Goal: Task Accomplishment & Management: Complete application form

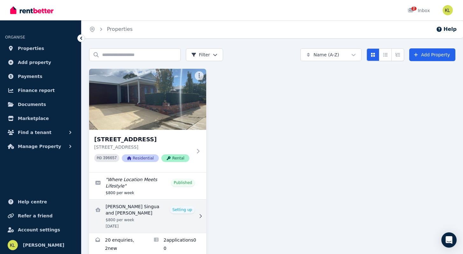
click at [127, 207] on link "View details for Marnelli Barrientos Singua and Madhur Khurana" at bounding box center [147, 216] width 117 height 33
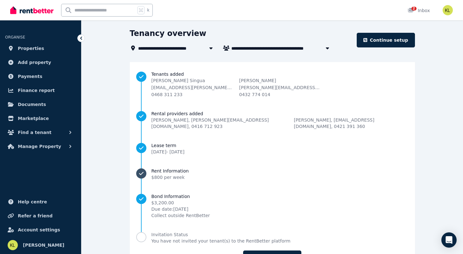
scroll to position [21, 0]
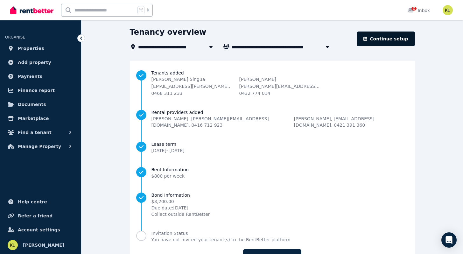
click at [381, 40] on link "Continue setup" at bounding box center [386, 39] width 58 height 15
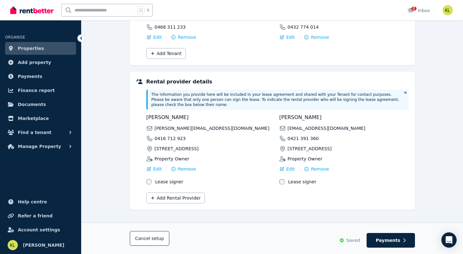
scroll to position [121, 0]
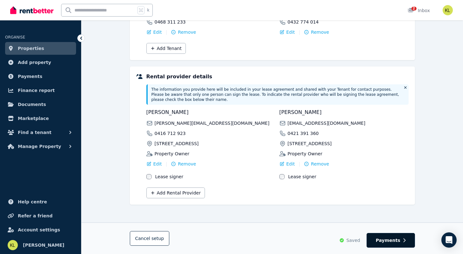
click at [389, 240] on span "Payments" at bounding box center [388, 240] width 25 height 6
select select "**********"
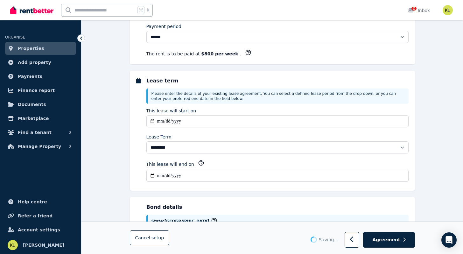
scroll to position [0, 0]
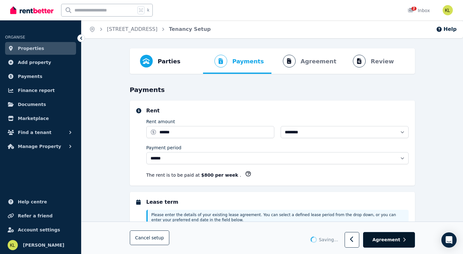
select select "**********"
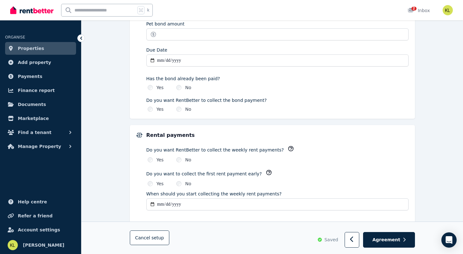
scroll to position [372, 0]
click at [392, 240] on span "Agreement" at bounding box center [386, 240] width 28 height 6
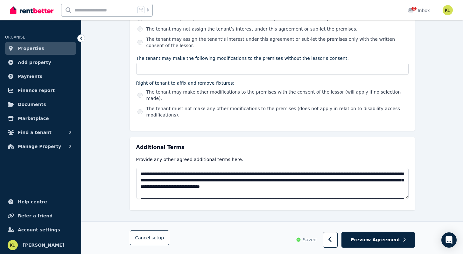
scroll to position [32, 0]
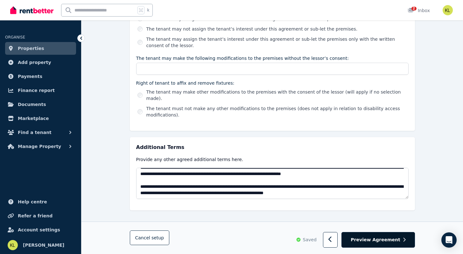
click at [373, 239] on span "Preview Agreement" at bounding box center [375, 240] width 49 height 6
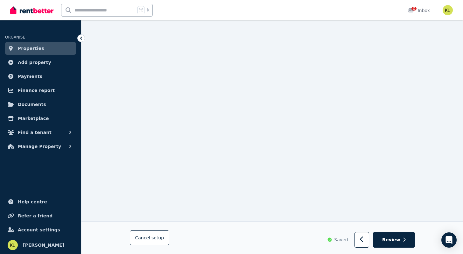
scroll to position [2414, 0]
click at [397, 242] on span "Review" at bounding box center [391, 240] width 18 height 6
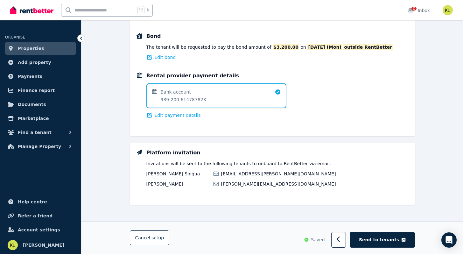
scroll to position [442, 0]
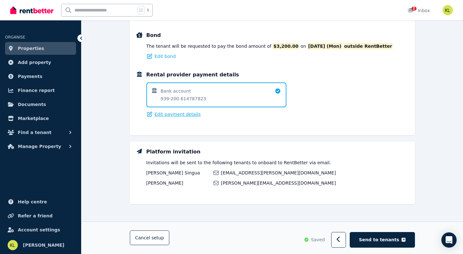
click at [176, 112] on span "Edit payment details" at bounding box center [178, 114] width 46 height 6
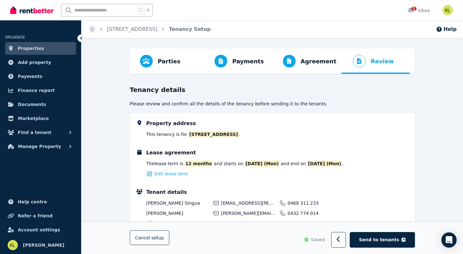
select select "**********"
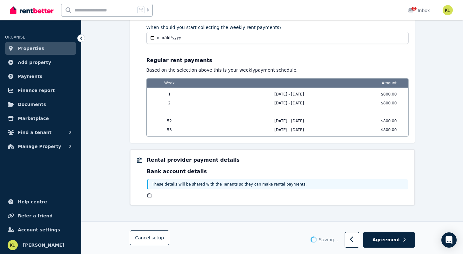
scroll to position [546, 0]
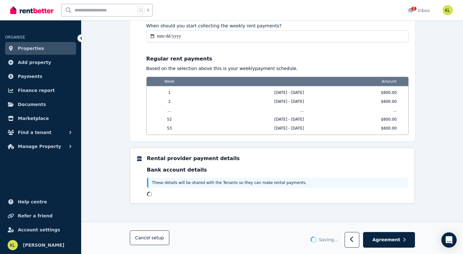
select select "**********"
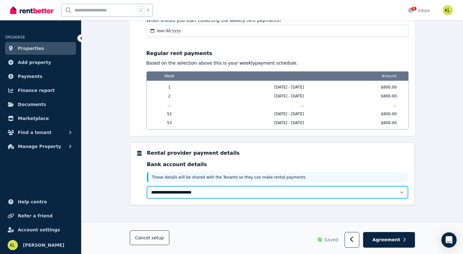
click at [224, 190] on select "**********" at bounding box center [277, 192] width 261 height 12
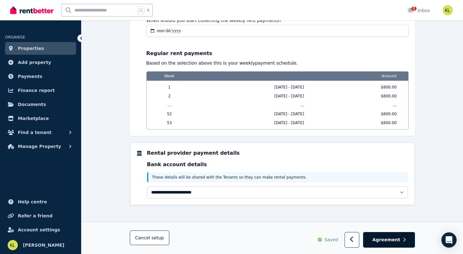
click at [385, 237] on span "Agreement" at bounding box center [386, 240] width 28 height 6
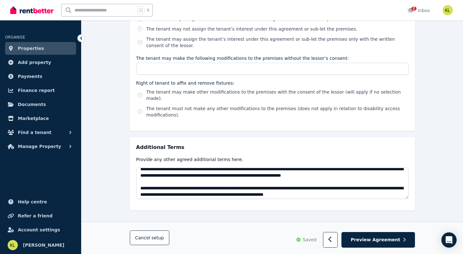
scroll to position [32, 0]
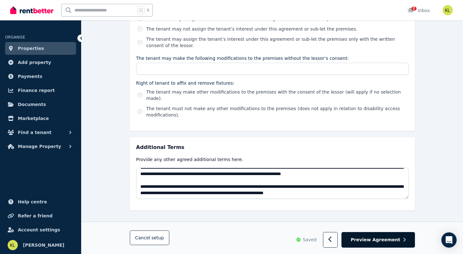
click at [375, 242] on span "Preview Agreement" at bounding box center [375, 240] width 49 height 6
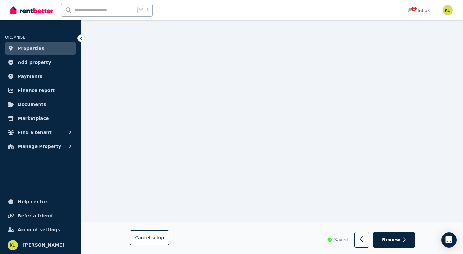
scroll to position [709, 0]
click at [391, 239] on span "Review" at bounding box center [391, 240] width 18 height 6
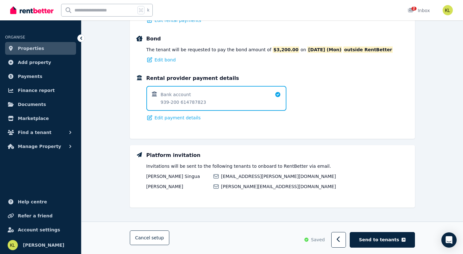
scroll to position [442, 0]
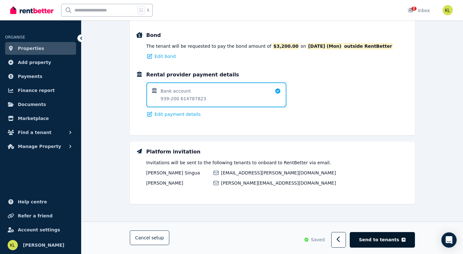
click at [386, 234] on button "Send to tenants" at bounding box center [382, 240] width 65 height 16
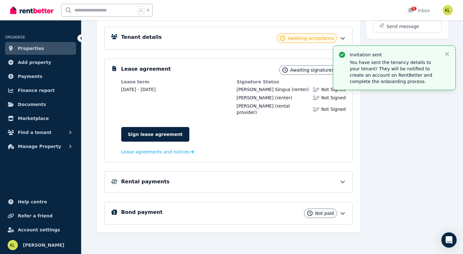
scroll to position [90, 0]
click at [78, 39] on icon at bounding box center [81, 38] width 6 height 6
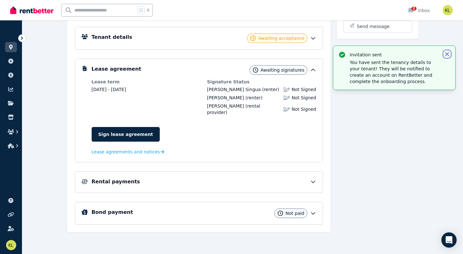
click at [447, 54] on icon "button" at bounding box center [447, 54] width 4 height 4
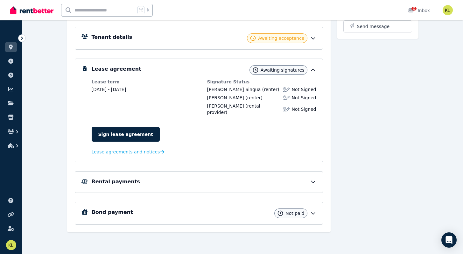
click at [153, 184] on div "Rental payments" at bounding box center [204, 182] width 225 height 8
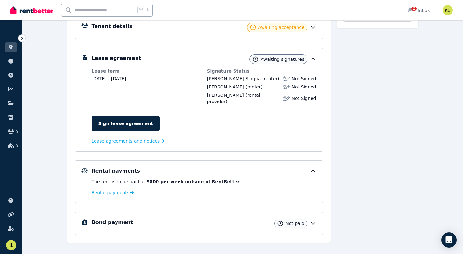
scroll to position [111, 0]
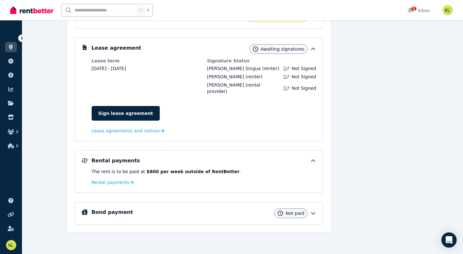
click at [192, 216] on div "Bond payment Not paid" at bounding box center [204, 214] width 225 height 10
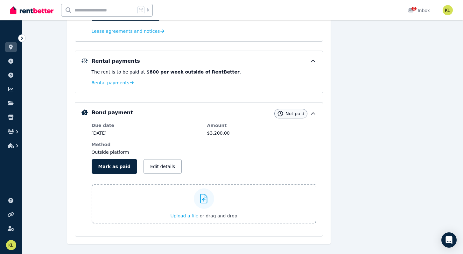
scroll to position [222, 0]
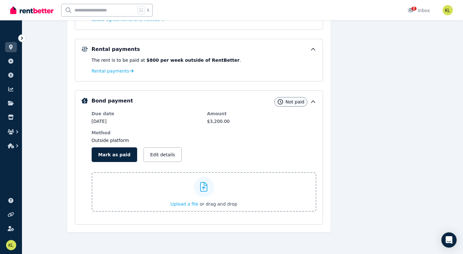
click at [296, 102] on span "Not paid" at bounding box center [295, 102] width 19 height 6
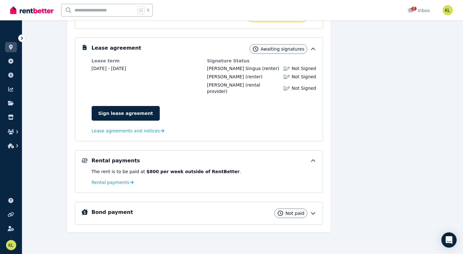
scroll to position [111, 0]
click at [233, 173] on p "The rent is to be paid at $800 per week outside of RentBetter ." at bounding box center [204, 171] width 225 height 6
click at [100, 184] on span "Rental payments" at bounding box center [111, 182] width 38 height 6
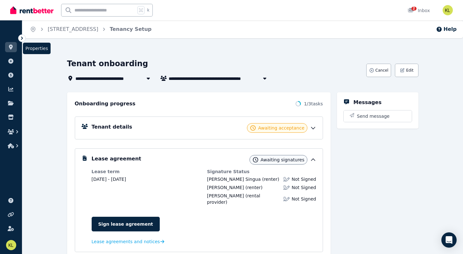
click at [9, 45] on icon at bounding box center [11, 47] width 6 height 5
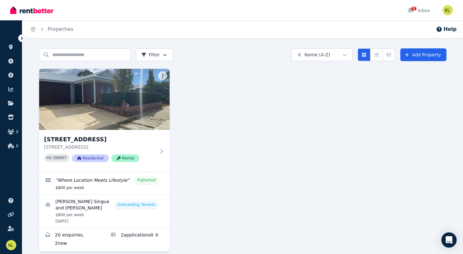
scroll to position [9, 0]
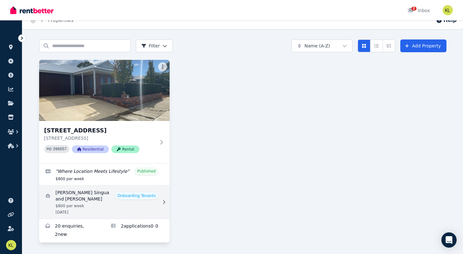
click at [119, 200] on link "View details for Marnelli Barrientos Singua and Madhur Khurana" at bounding box center [104, 202] width 131 height 33
